Goal: Share content

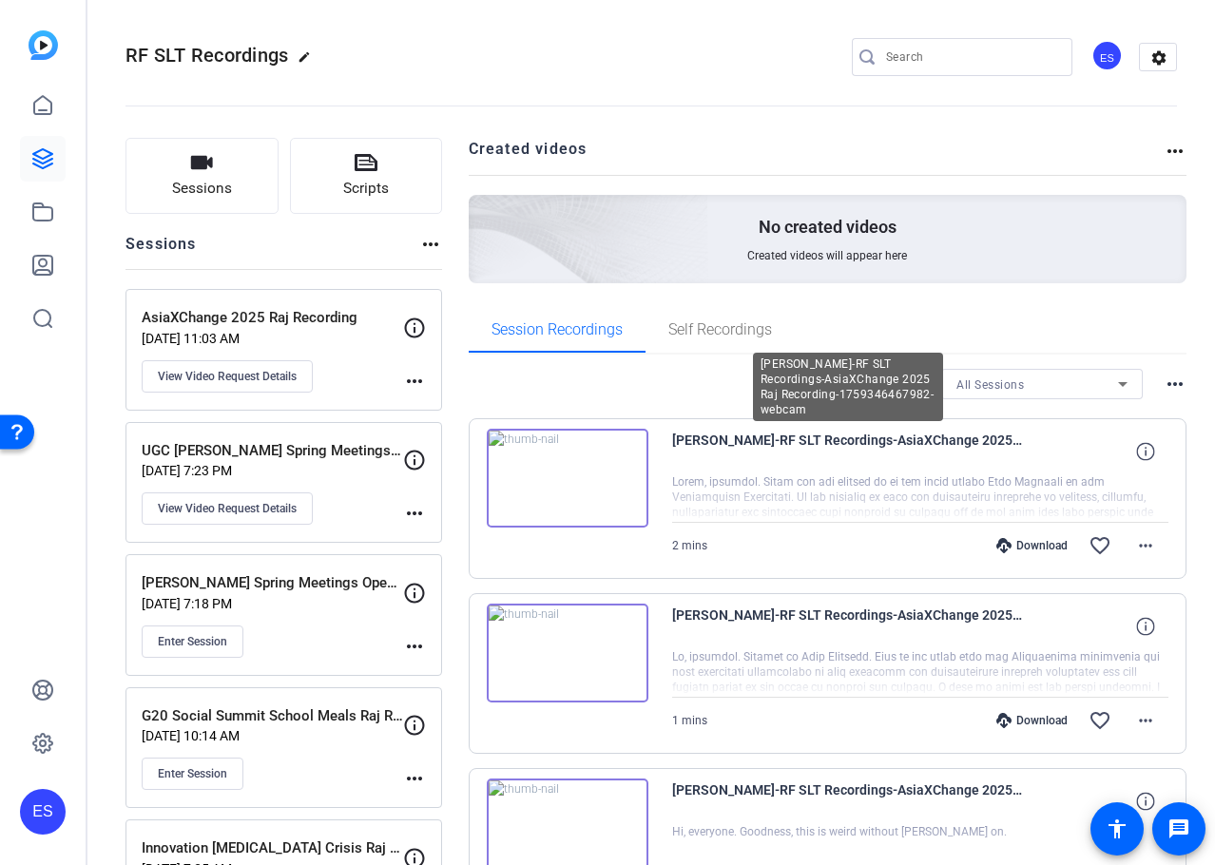
click at [798, 442] on span "Raj Shah-RF SLT Recordings-AsiaXChange 2025 Raj Recording-1759346467982-webcam" at bounding box center [848, 452] width 352 height 46
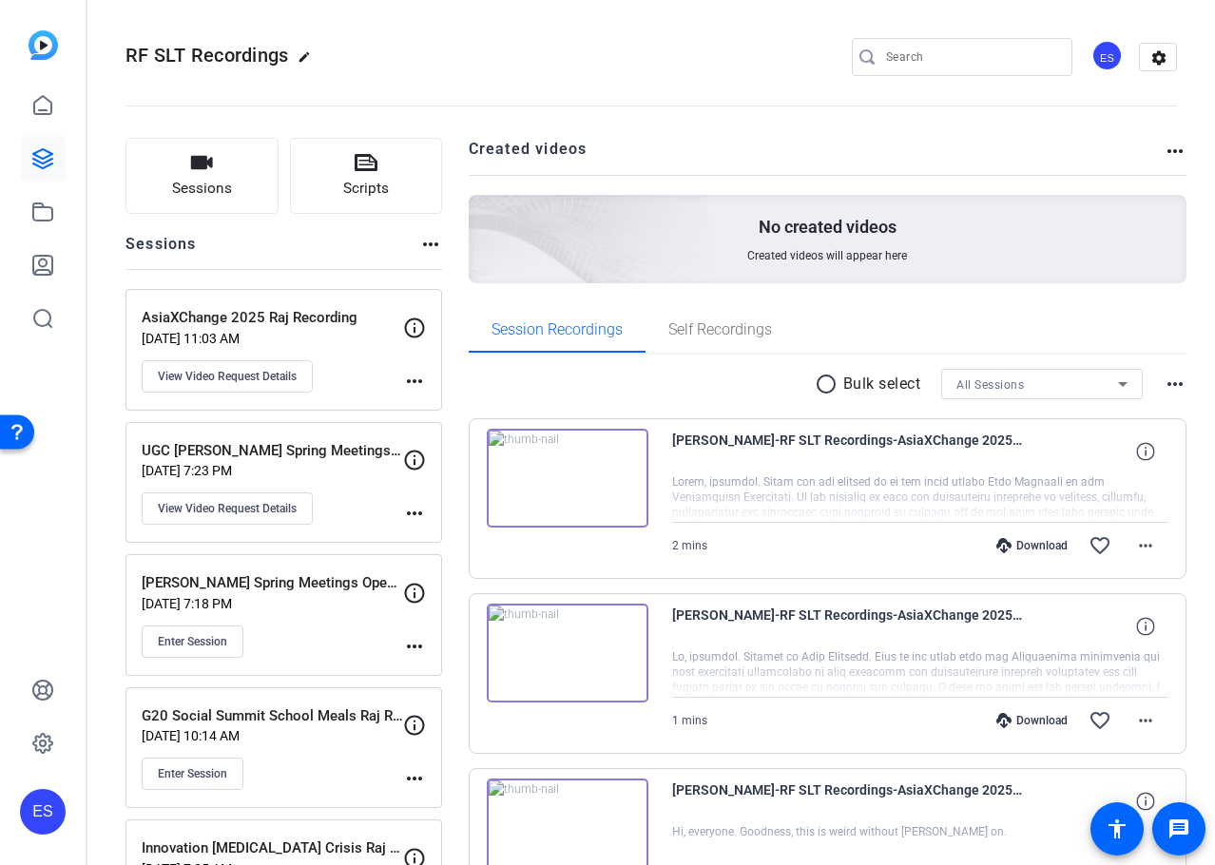
click at [583, 471] on img at bounding box center [568, 478] width 162 height 99
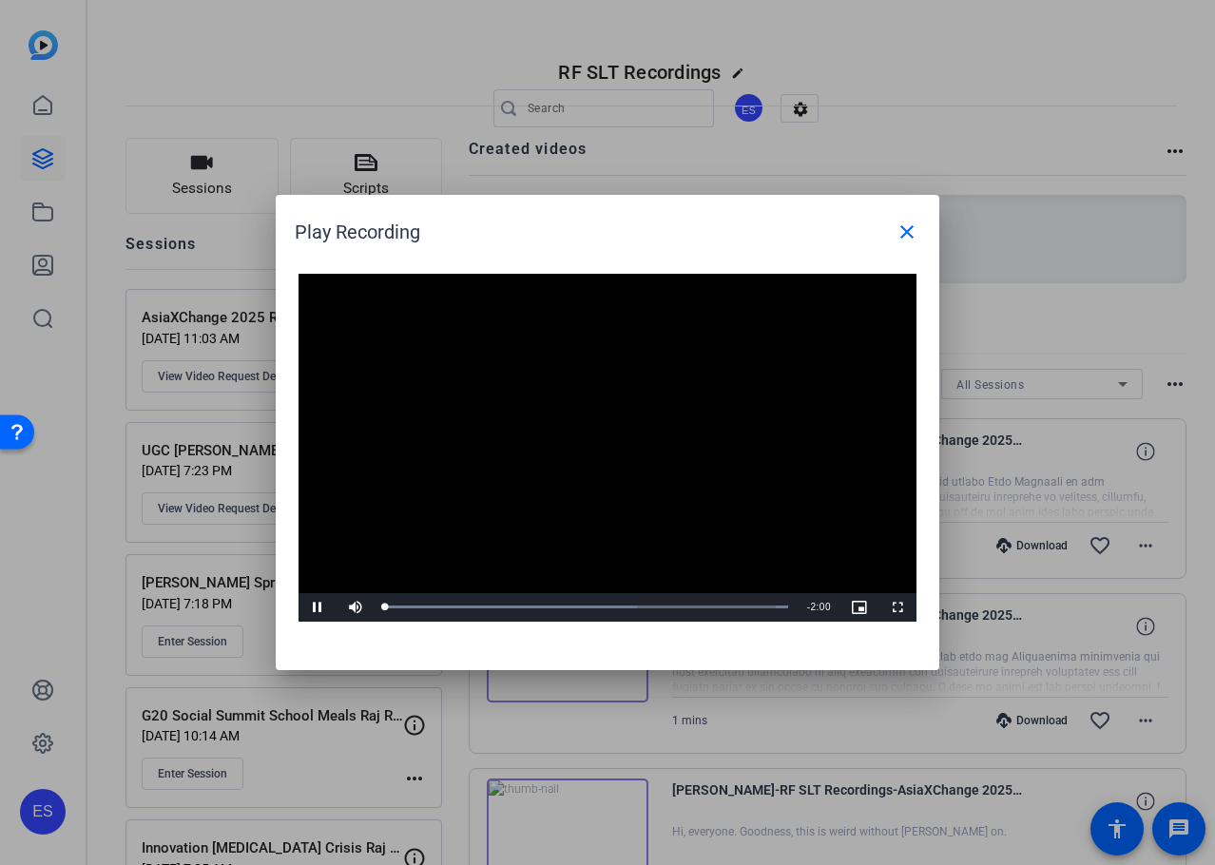
click at [597, 428] on video "Video Player" at bounding box center [607, 448] width 618 height 348
click at [595, 456] on video "Video Player" at bounding box center [607, 448] width 618 height 348
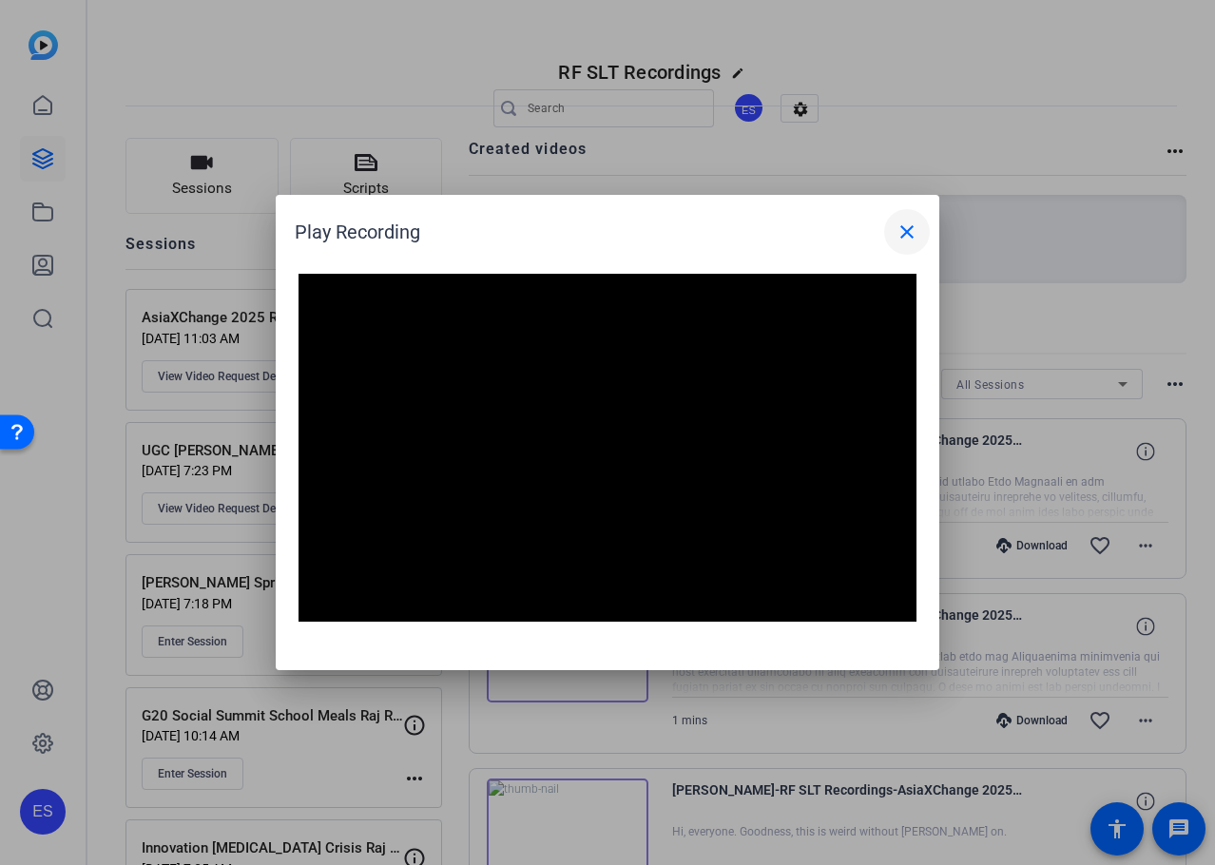
click at [897, 229] on mat-icon "close" at bounding box center [906, 231] width 23 height 23
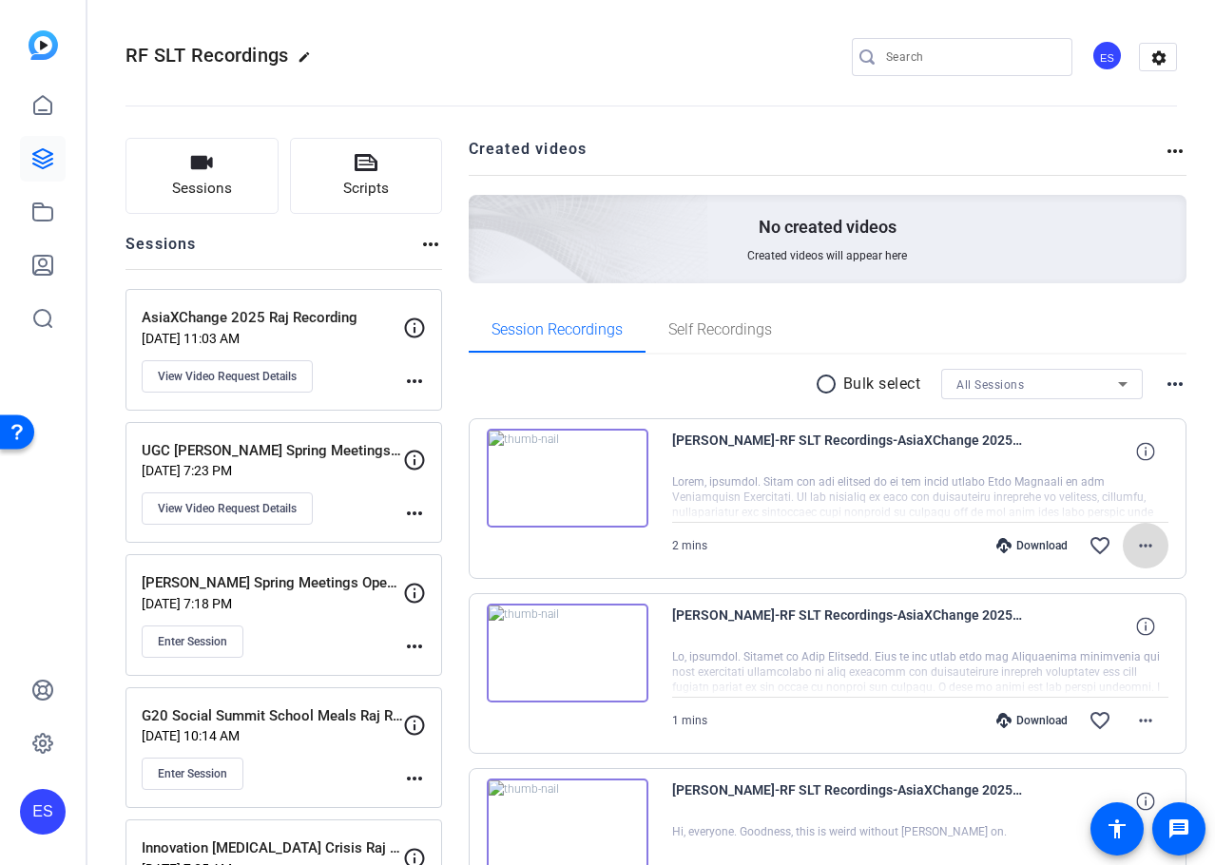
click at [1134, 547] on mat-icon "more_horiz" at bounding box center [1145, 545] width 23 height 23
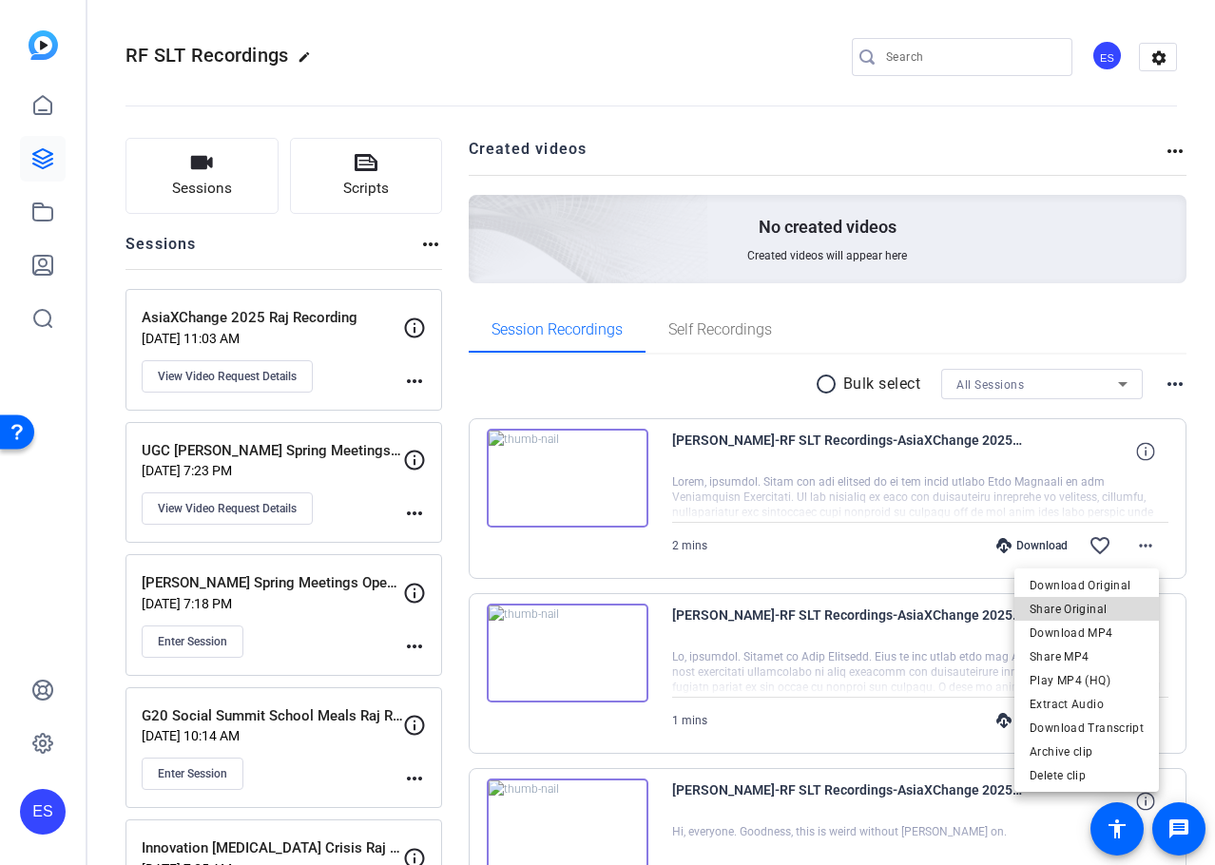
click at [1103, 610] on span "Share Original" at bounding box center [1086, 609] width 114 height 23
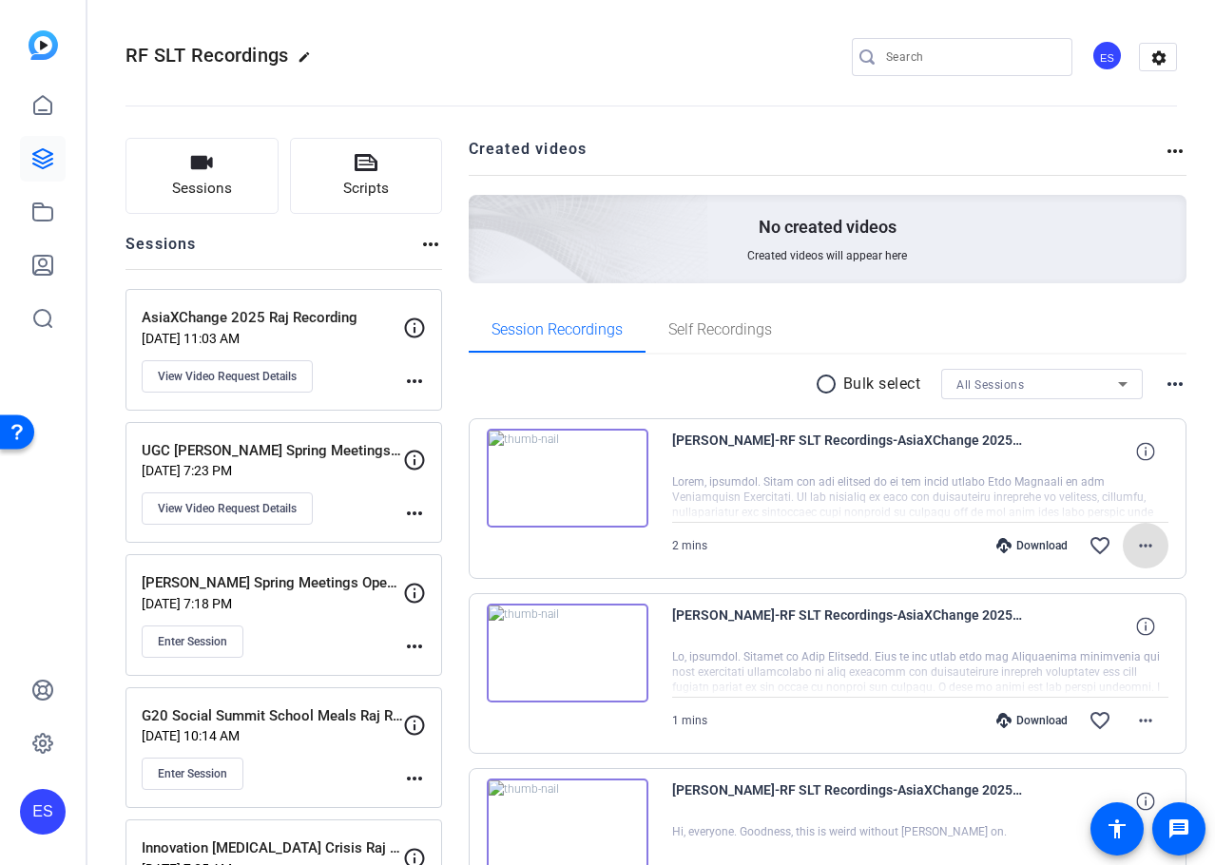
click at [595, 461] on img at bounding box center [568, 478] width 162 height 99
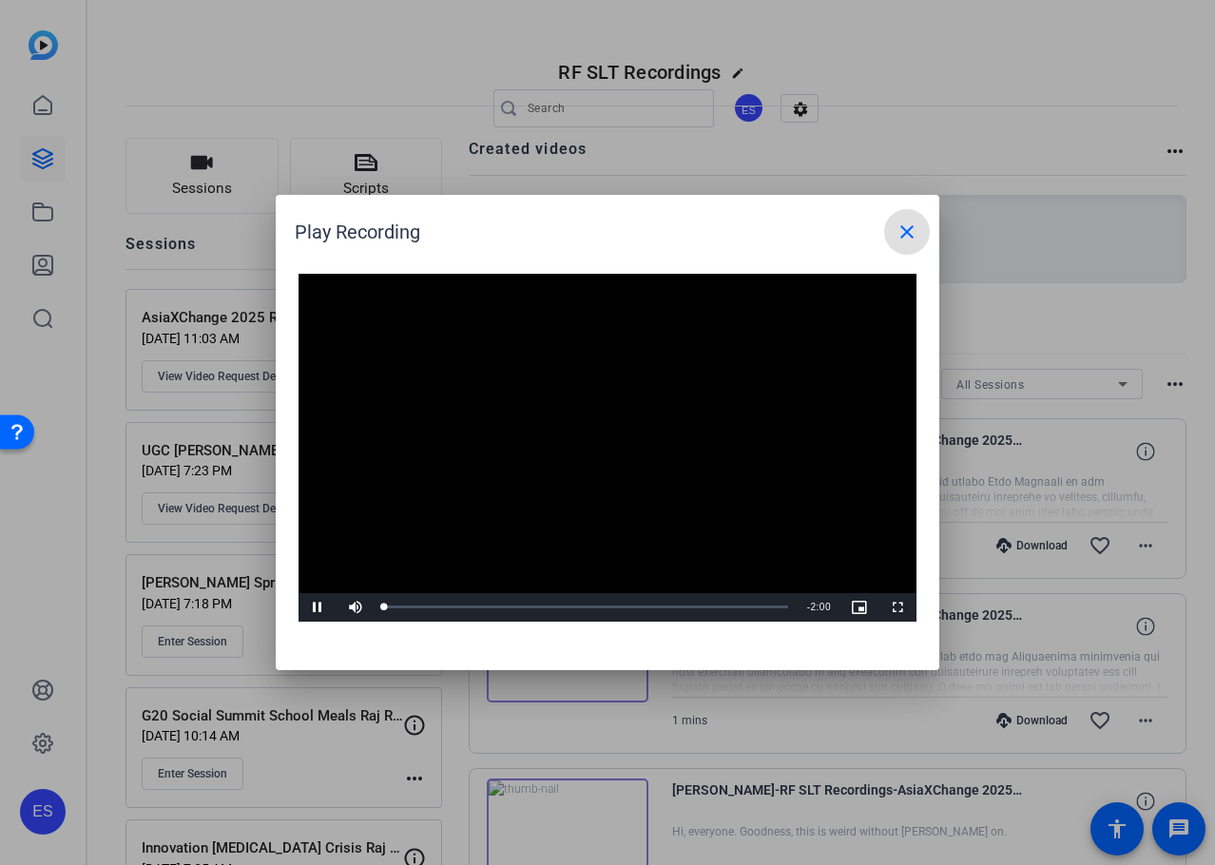
click at [600, 441] on video "Video Player" at bounding box center [607, 448] width 618 height 348
click at [748, 354] on video "Video Player" at bounding box center [607, 448] width 618 height 348
click at [732, 604] on div "1:43" at bounding box center [732, 606] width 1 height 5
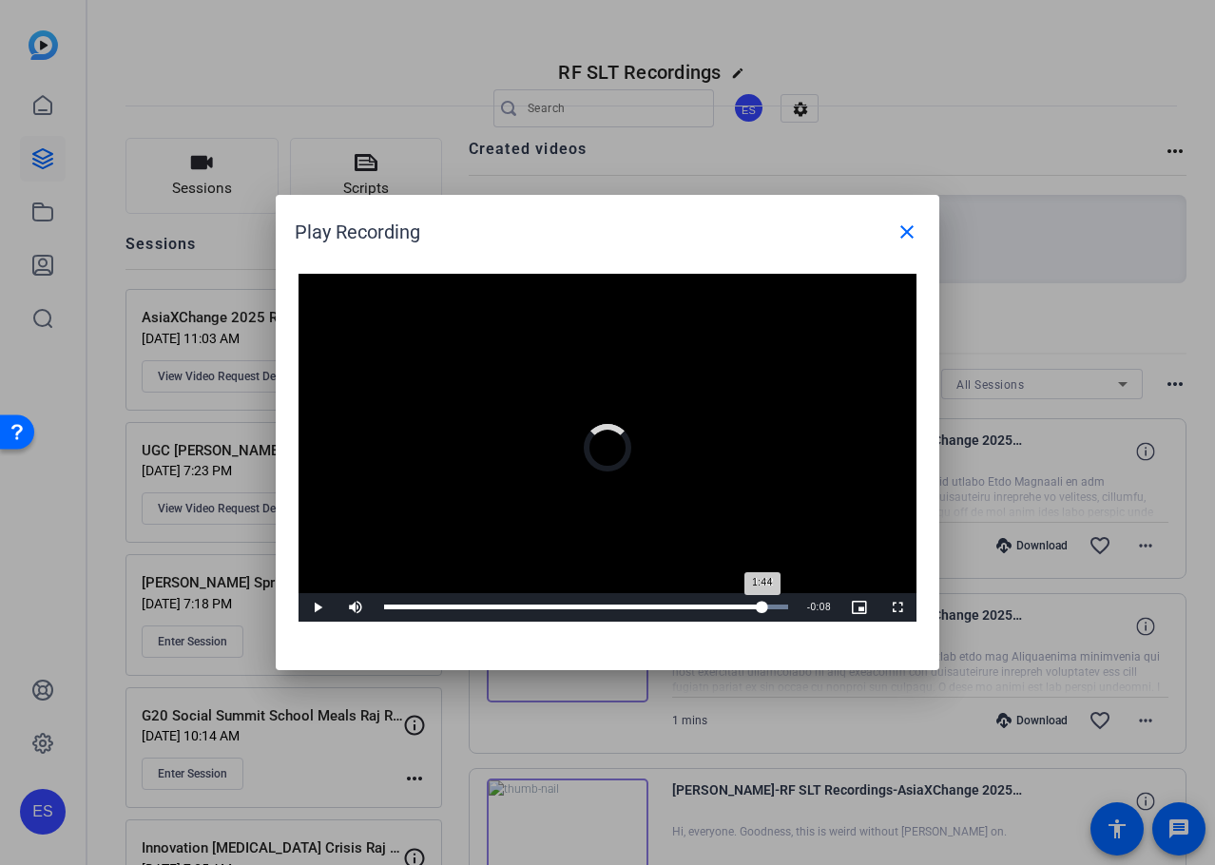
click at [762, 604] on div "Loaded : 100.00% 1:52 1:44" at bounding box center [586, 606] width 404 height 5
click at [914, 224] on mat-icon "close" at bounding box center [906, 231] width 23 height 23
